Goal: Task Accomplishment & Management: Complete application form

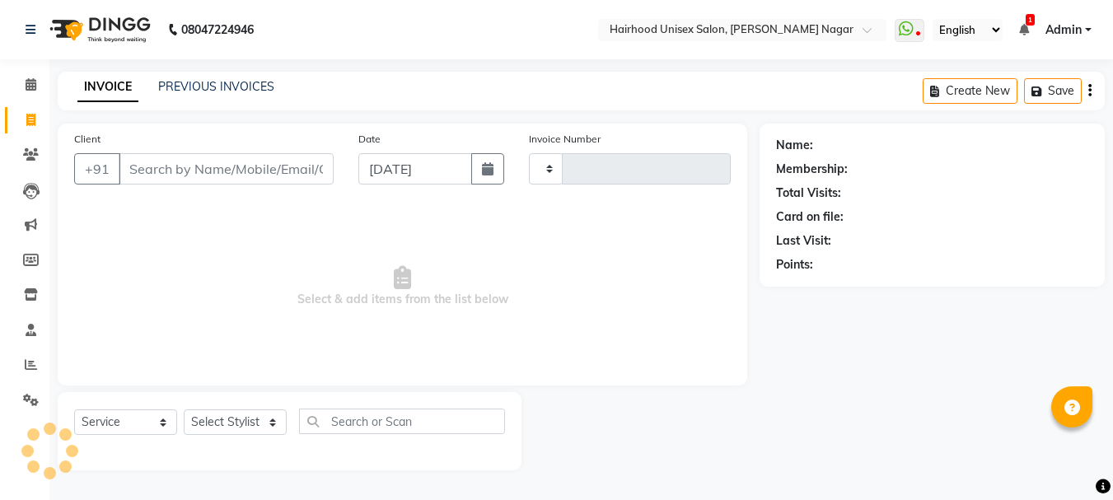
select select "service"
type input "0972"
select select "754"
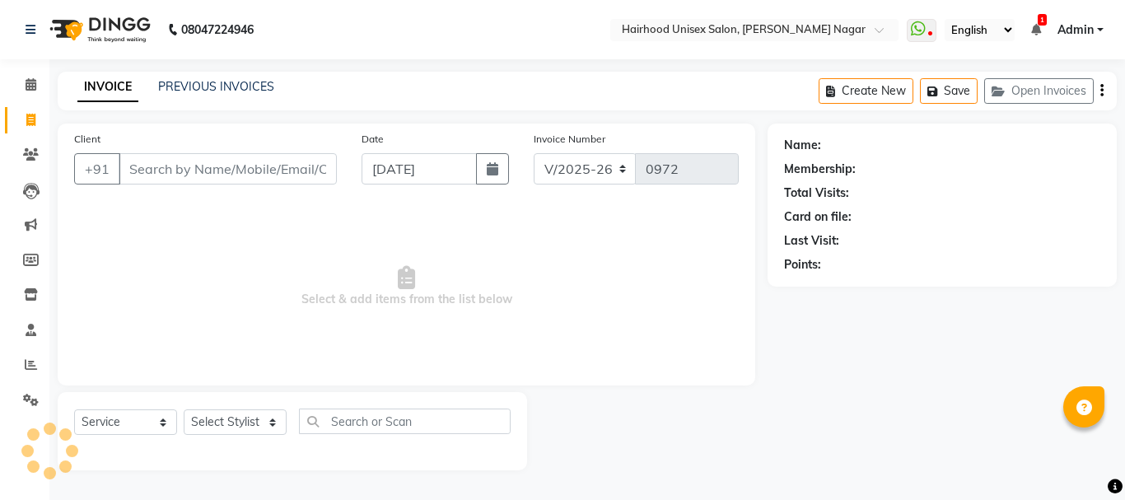
click at [179, 175] on input "Client" at bounding box center [228, 168] width 218 height 31
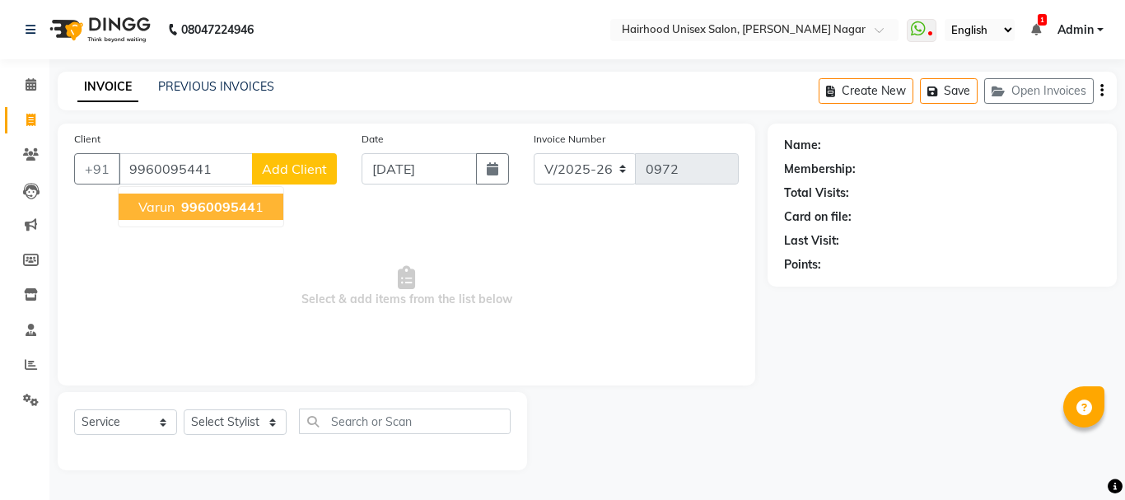
type input "9960095441"
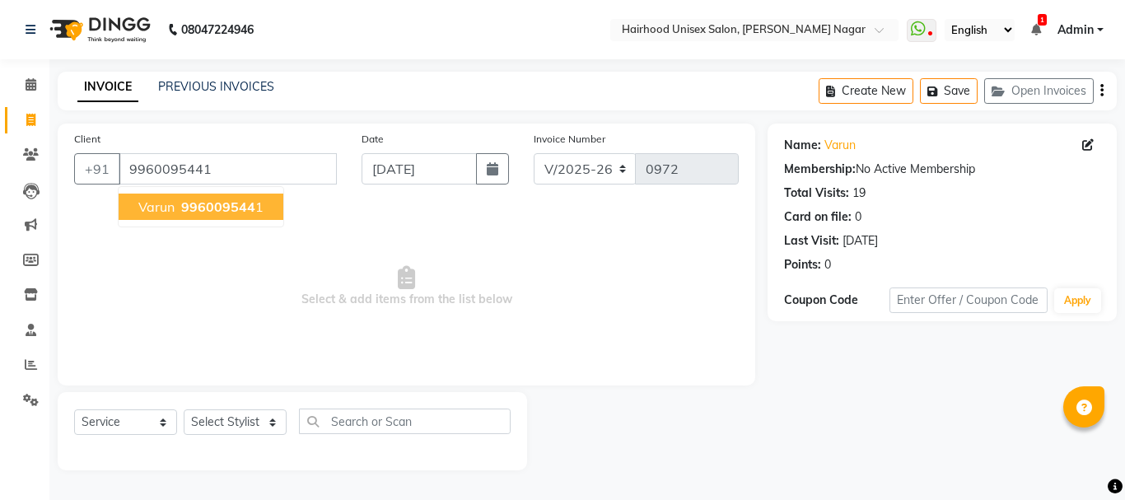
click at [185, 206] on span "996009544" at bounding box center [218, 207] width 74 height 16
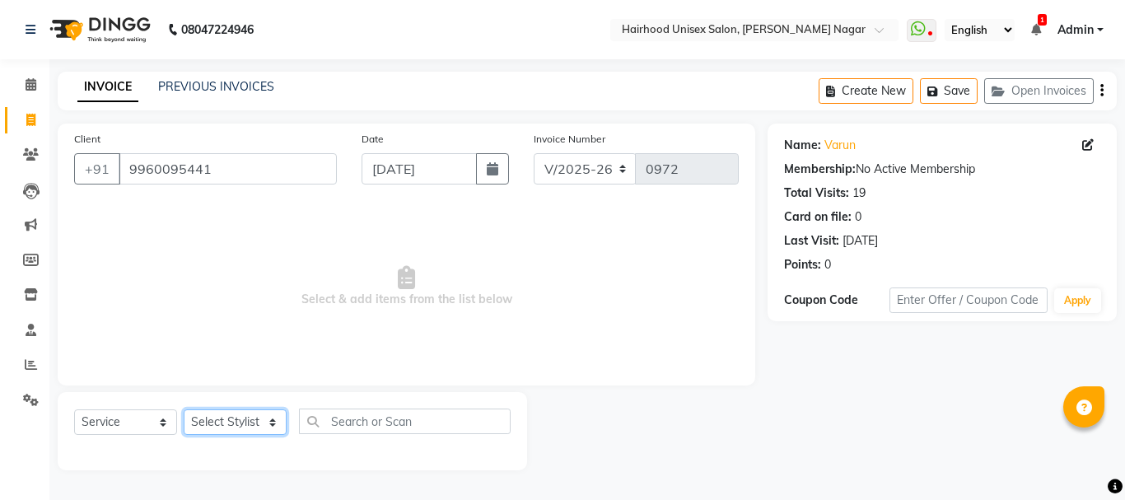
click at [236, 415] on select "Select Stylist [PERSON_NAME] Rani Salon [PERSON_NAME]" at bounding box center [235, 422] width 103 height 26
select select "89083"
click at [184, 409] on select "Select Stylist [PERSON_NAME] Rani Salon [PERSON_NAME]" at bounding box center [235, 422] width 103 height 26
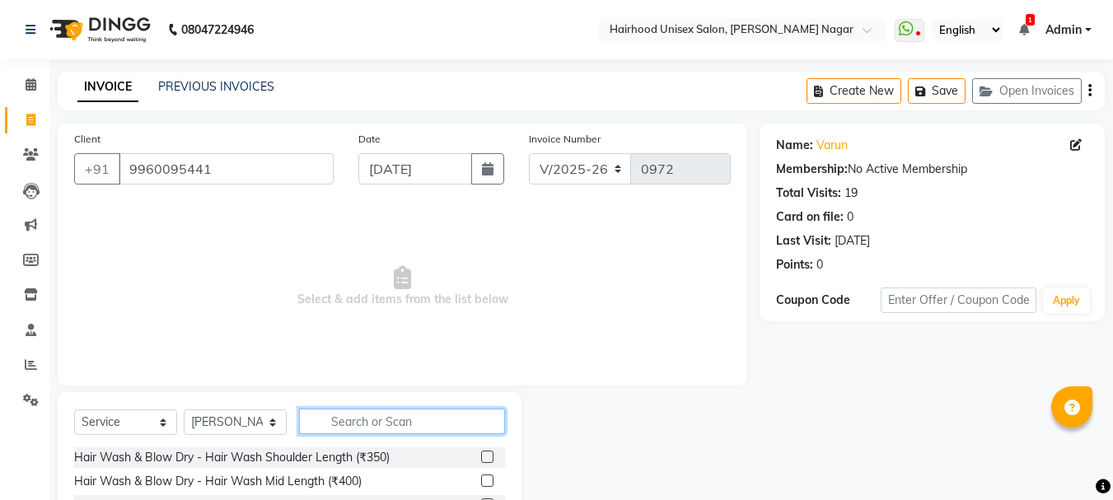
click at [334, 422] on input "text" at bounding box center [402, 422] width 206 height 26
type input "[PERSON_NAME]"
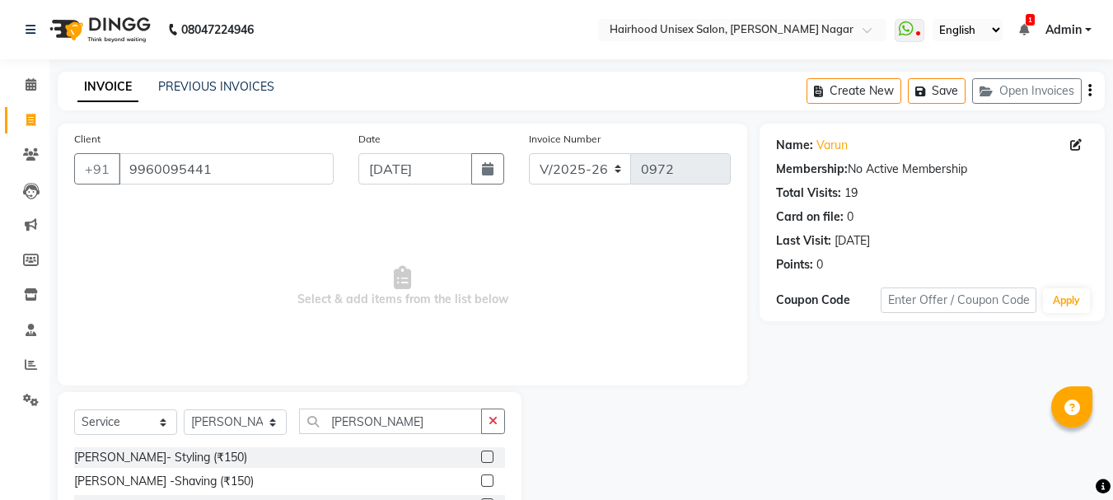
click at [488, 457] on label at bounding box center [487, 457] width 12 height 12
click at [488, 457] on input "checkbox" at bounding box center [486, 457] width 11 height 11
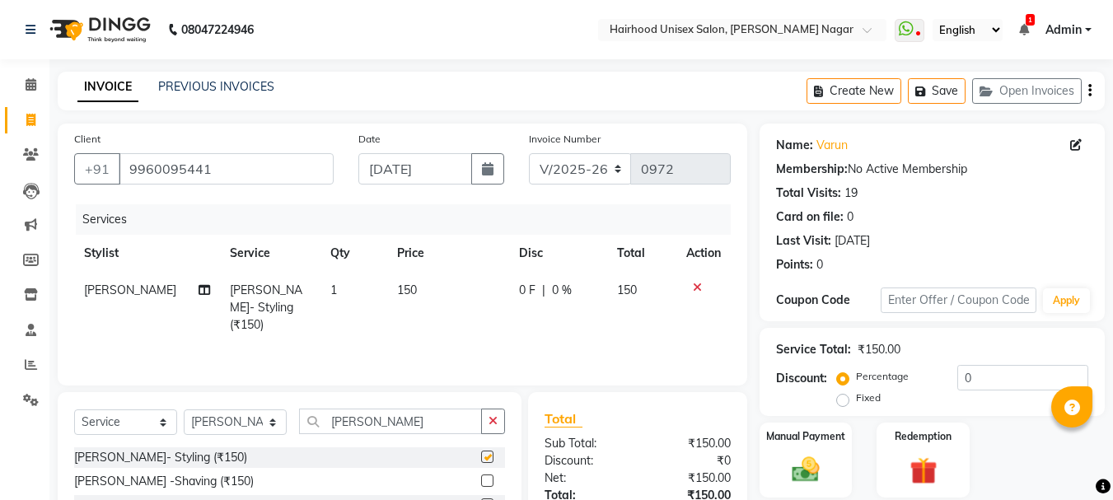
checkbox input "false"
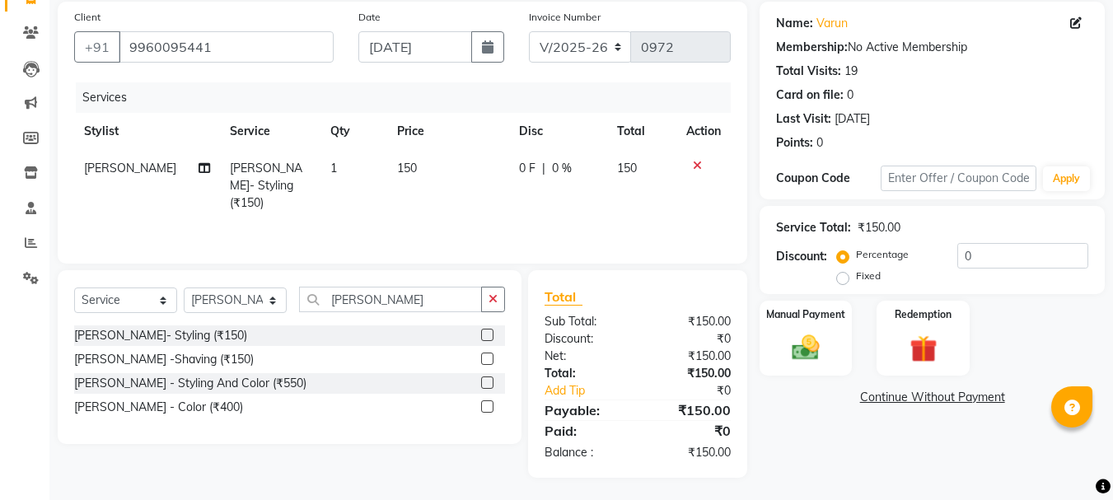
scroll to position [124, 0]
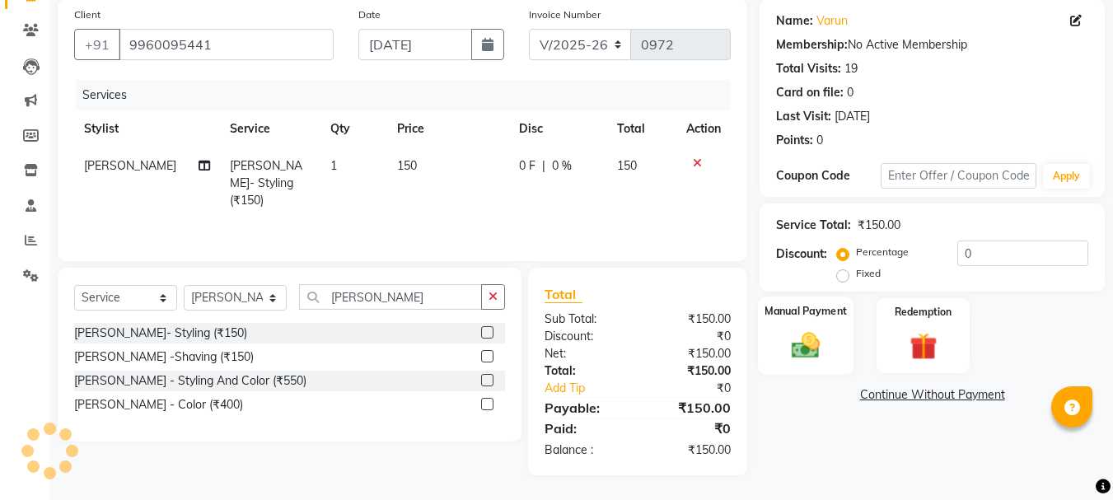
click at [819, 336] on img at bounding box center [805, 345] width 46 height 33
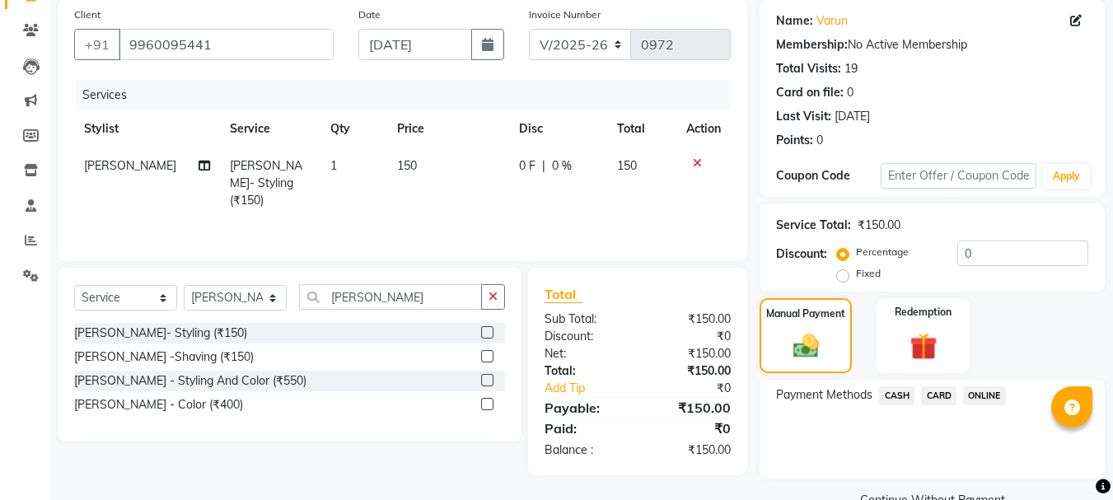
scroll to position [161, 0]
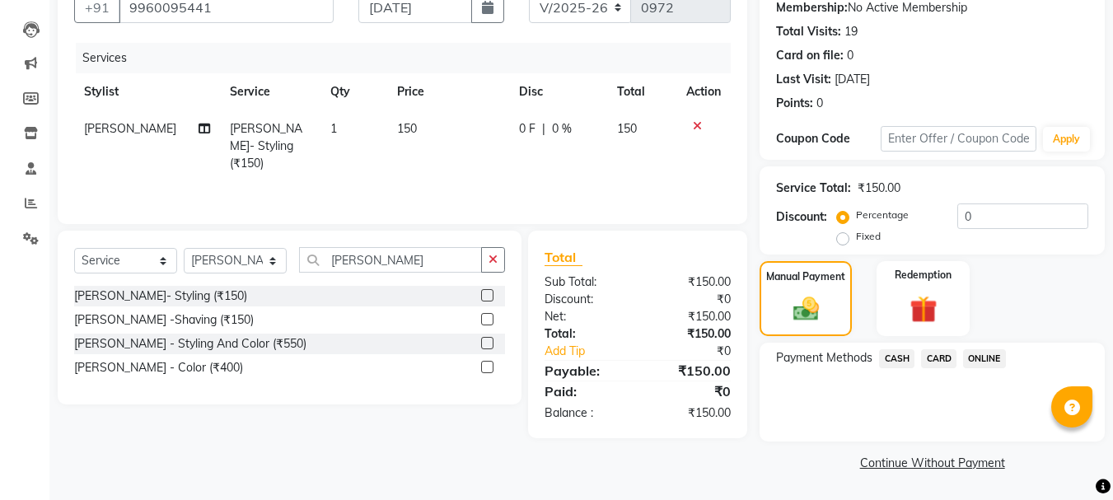
click at [983, 353] on span "ONLINE" at bounding box center [984, 358] width 43 height 19
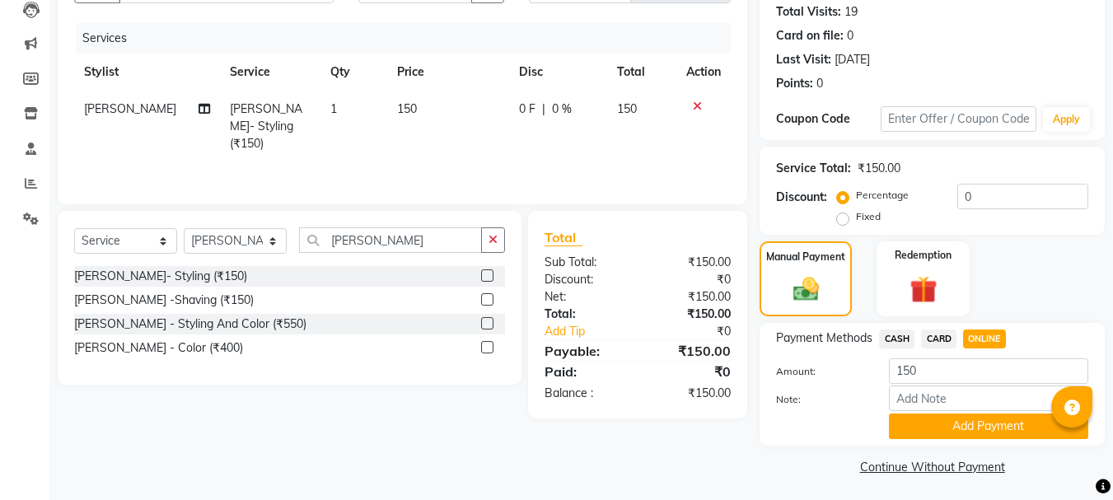
scroll to position [185, 0]
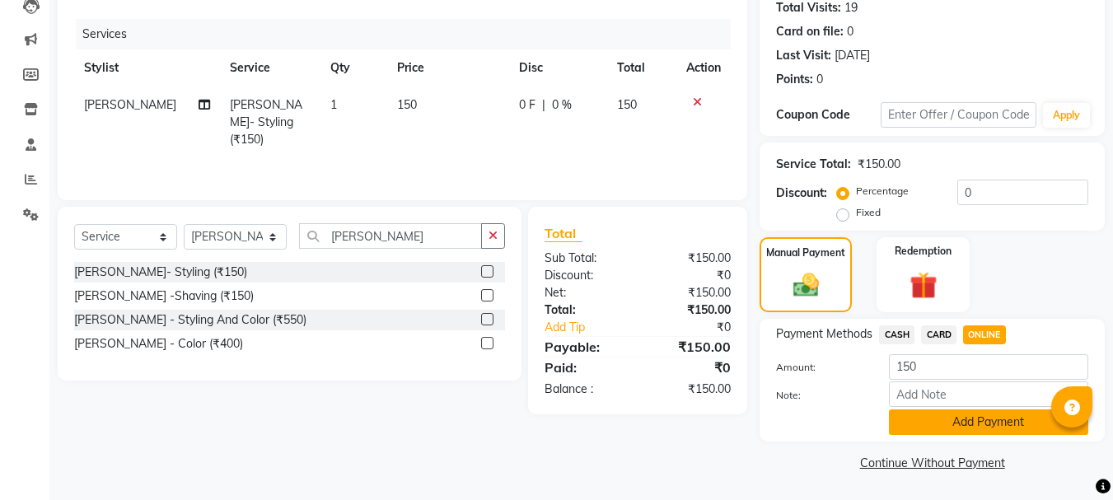
click at [968, 423] on button "Add Payment" at bounding box center [988, 422] width 199 height 26
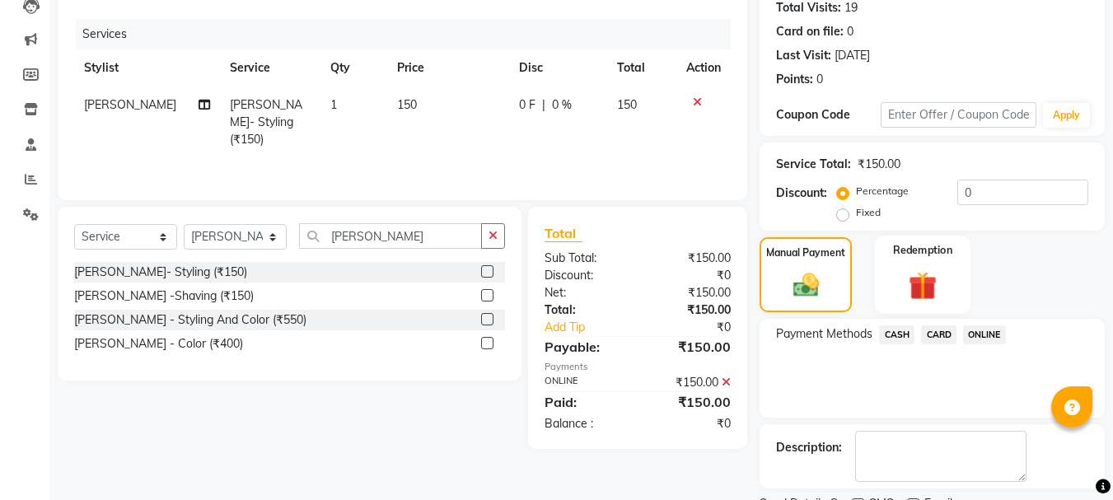
scroll to position [255, 0]
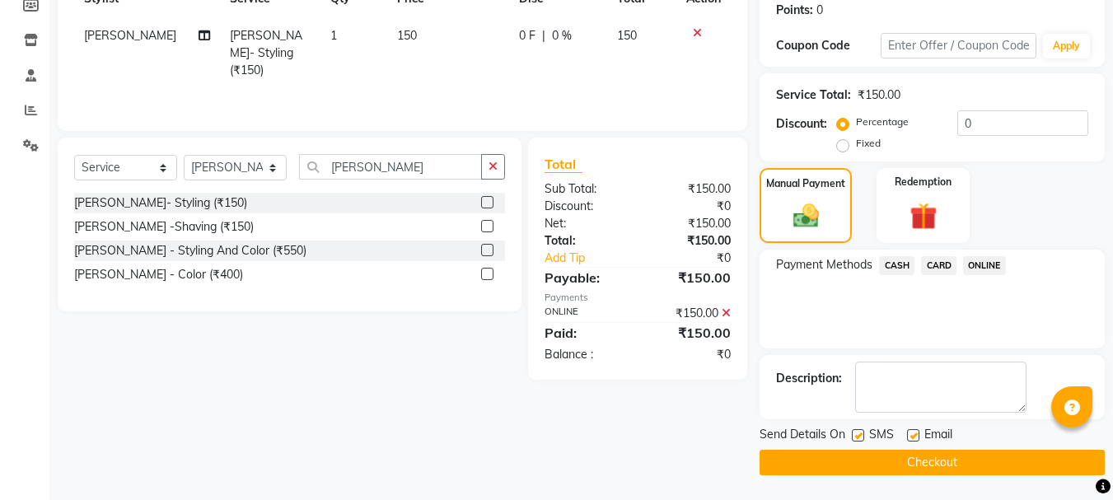
click at [921, 464] on button "Checkout" at bounding box center [931, 463] width 345 height 26
